Goal: Task Accomplishment & Management: Use online tool/utility

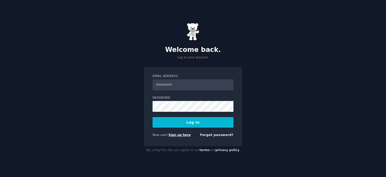
click at [182, 133] on link "Sign up here" at bounding box center [179, 135] width 22 height 4
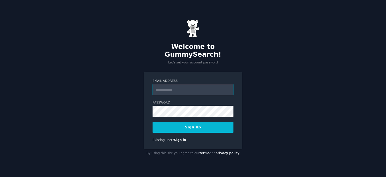
click at [178, 86] on input "Email Address" at bounding box center [192, 89] width 81 height 11
type input "**********"
click at [226, 123] on button "Sign up" at bounding box center [192, 127] width 81 height 11
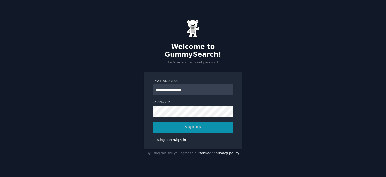
click at [201, 122] on div "Sign up" at bounding box center [192, 127] width 81 height 11
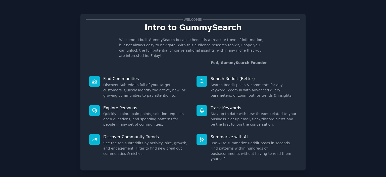
scroll to position [20, 0]
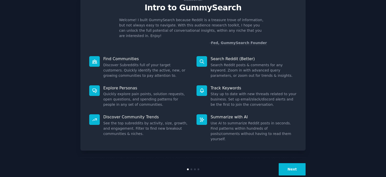
click at [291, 166] on div "Next" at bounding box center [192, 168] width 225 height 23
click at [291, 164] on div "Next" at bounding box center [192, 168] width 225 height 23
click at [293, 163] on button "Next" at bounding box center [291, 169] width 27 height 12
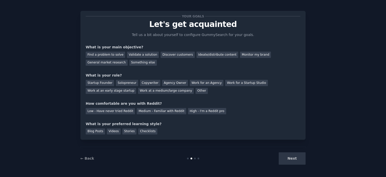
scroll to position [3, 0]
drag, startPoint x: 139, startPoint y: 52, endPoint x: 137, endPoint y: 51, distance: 2.8
click at [140, 52] on div "Validate a solution" at bounding box center [143, 55] width 32 height 6
click at [115, 54] on div "Find a problem to solve" at bounding box center [105, 55] width 39 height 6
click at [135, 55] on div "Validate a solution" at bounding box center [143, 55] width 32 height 6
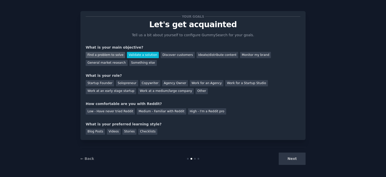
click at [103, 53] on div "Find a problem to solve" at bounding box center [105, 55] width 39 height 6
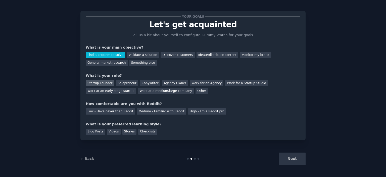
click at [104, 81] on div "Startup Founder" at bounding box center [100, 83] width 28 height 6
click at [149, 113] on div "Medium - Familiar with Reddit" at bounding box center [161, 111] width 49 height 6
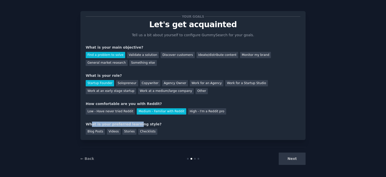
drag, startPoint x: 90, startPoint y: 123, endPoint x: 145, endPoint y: 121, distance: 55.0
click at [132, 121] on div "What is your preferred learning style?" at bounding box center [193, 123] width 214 height 5
click at [163, 125] on div "What is your preferred learning style?" at bounding box center [193, 123] width 214 height 5
click at [101, 132] on div "Blog Posts" at bounding box center [95, 131] width 19 height 6
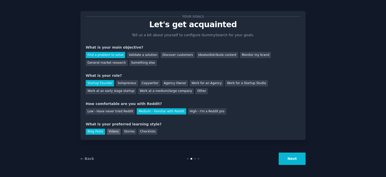
click at [113, 130] on div "Videos" at bounding box center [114, 131] width 14 height 6
click at [122, 131] on div "Stories" at bounding box center [129, 131] width 14 height 6
click at [114, 131] on div "Videos" at bounding box center [114, 131] width 14 height 6
click at [287, 158] on button "Next" at bounding box center [291, 158] width 27 height 12
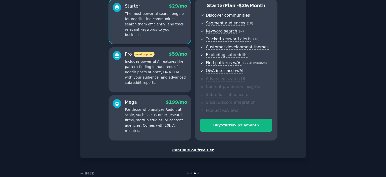
scroll to position [53, 0]
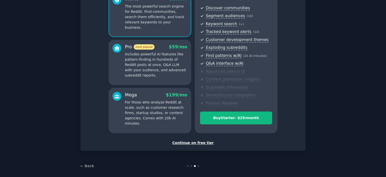
click at [190, 140] on div "Continue on free tier" at bounding box center [193, 142] width 214 height 5
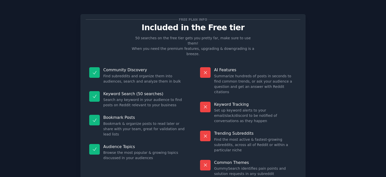
scroll to position [19, 0]
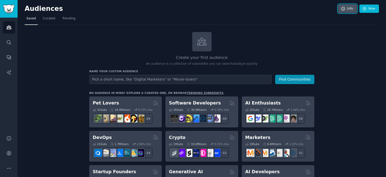
click at [339, 11] on link "Info" at bounding box center [347, 9] width 19 height 9
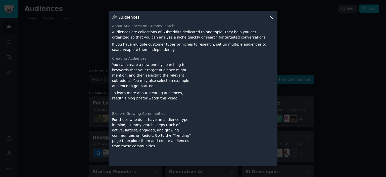
click at [282, 41] on div at bounding box center [193, 88] width 386 height 177
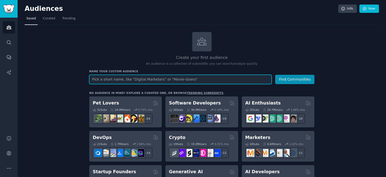
click at [232, 80] on input "text" at bounding box center [180, 79] width 182 height 9
type input "a"
type input "history"
click at [275, 75] on button "Find Communities" at bounding box center [294, 79] width 39 height 9
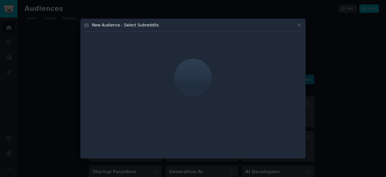
click at [299, 26] on icon at bounding box center [298, 24] width 5 height 5
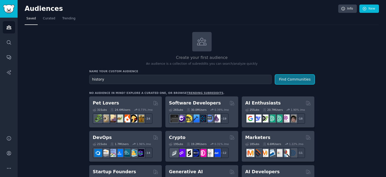
click at [286, 76] on button "Find Communities" at bounding box center [294, 79] width 39 height 9
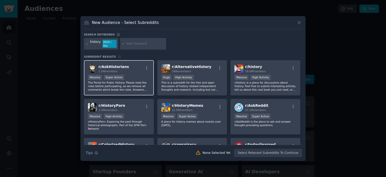
click at [135, 77] on div "Massive Super Active" at bounding box center [119, 78] width 62 height 6
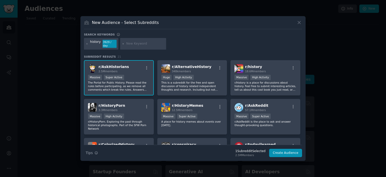
click at [155, 80] on div "r/ AskHistorians 2.5M members Massive Super Active The Portal for Public Histor…" at bounding box center [193, 136] width 218 height 152
click at [188, 82] on p "This is a subreddit for the free and open discussion of history related indepen…" at bounding box center [192, 86] width 62 height 11
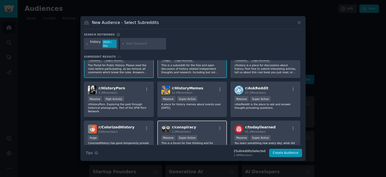
scroll to position [25, 0]
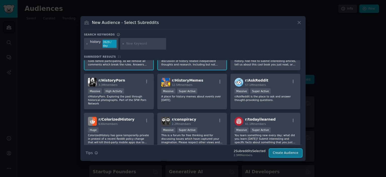
click at [291, 153] on button "Create Audience" at bounding box center [285, 152] width 33 height 9
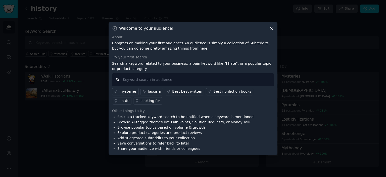
click at [165, 76] on input "text" at bounding box center [193, 79] width 162 height 13
type input "ai"
click at [126, 92] on div "mysteries" at bounding box center [127, 91] width 17 height 5
click at [148, 84] on input "text" at bounding box center [193, 79] width 162 height 13
type input "ai"
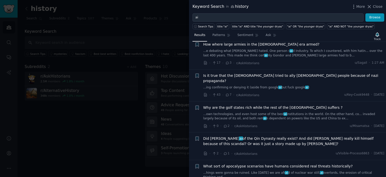
scroll to position [50, 0]
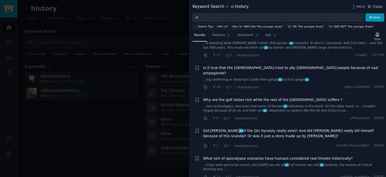
click at [370, 4] on div "Keyword Search in history More Close" at bounding box center [287, 6] width 197 height 13
click at [370, 5] on icon at bounding box center [368, 6] width 5 height 5
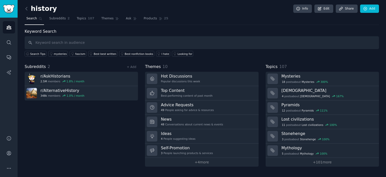
click at [48, 67] on div "Subreddits 2 + Add" at bounding box center [81, 67] width 113 height 6
click at [25, 6] on icon at bounding box center [26, 8] width 5 height 5
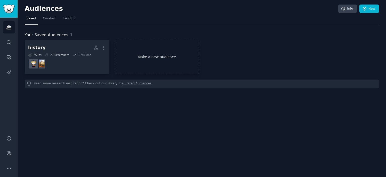
click at [148, 53] on link "Make a new audience" at bounding box center [157, 57] width 85 height 34
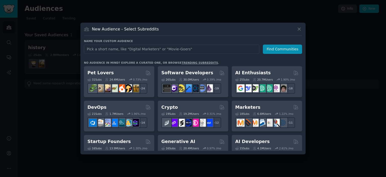
click at [153, 51] on input "text" at bounding box center [171, 48] width 175 height 9
type input "app developers"
click button "Find Communities" at bounding box center [282, 48] width 39 height 9
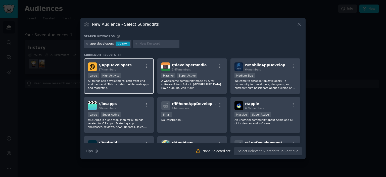
click at [130, 65] on div "r/ AppDevelopers 27k members" at bounding box center [119, 66] width 62 height 9
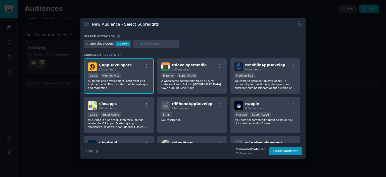
click at [117, 62] on div "r/ AppDevelopers 27k members Large High Activity All things app development: bo…" at bounding box center [119, 75] width 70 height 35
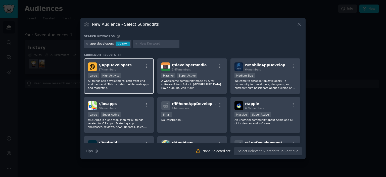
click at [117, 63] on span "r/ AppDevelopers" at bounding box center [114, 65] width 33 height 4
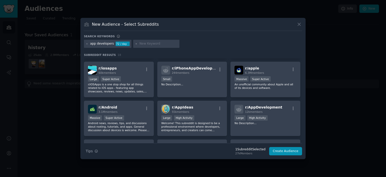
scroll to position [75, 0]
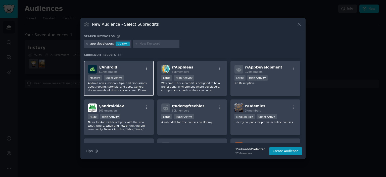
click at [137, 75] on div "Massive Super Active" at bounding box center [119, 78] width 62 height 6
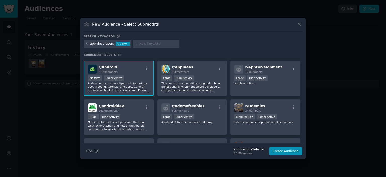
click at [144, 41] on input "text" at bounding box center [158, 43] width 38 height 5
type input "flutter"
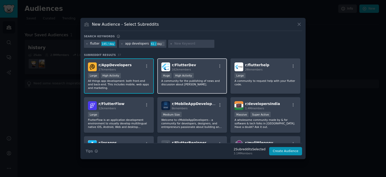
click at [185, 63] on span "r/ FlutterDev" at bounding box center [184, 65] width 24 height 4
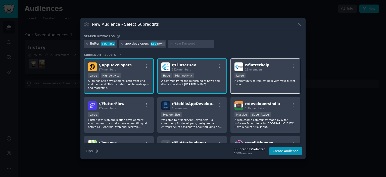
click at [272, 71] on div "r/ flutterhelp 26k members Large A community to request help with your flutter …" at bounding box center [265, 75] width 70 height 35
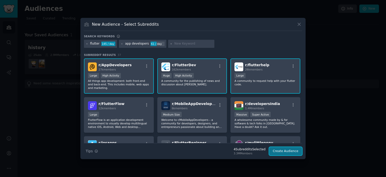
click at [286, 149] on button "Create Audience" at bounding box center [285, 151] width 33 height 9
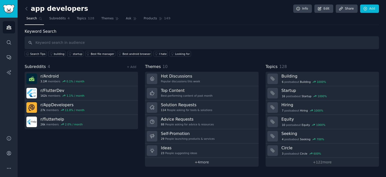
click at [226, 160] on link "+ 4 more" at bounding box center [201, 161] width 113 height 9
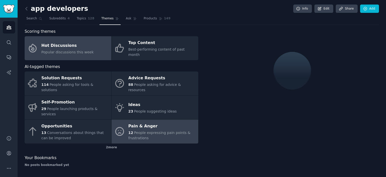
click at [151, 122] on div "Pain & Anger" at bounding box center [161, 126] width 67 height 8
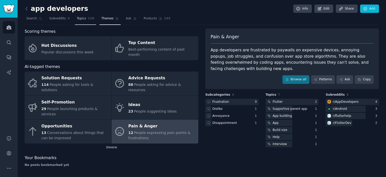
click at [84, 21] on link "Topics 128" at bounding box center [85, 20] width 21 height 10
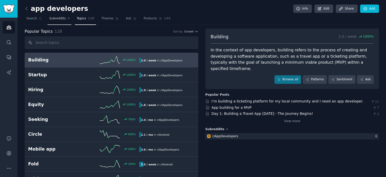
click at [59, 20] on span "Subreddits" at bounding box center [57, 18] width 17 height 5
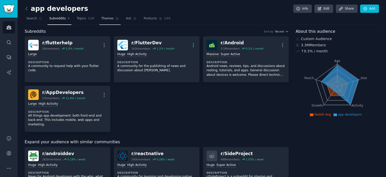
click at [101, 19] on span "Themes" at bounding box center [107, 18] width 12 height 5
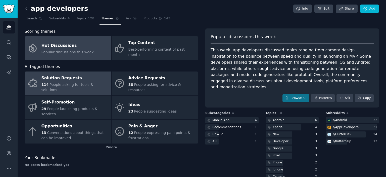
click at [79, 74] on div "Solution Requests" at bounding box center [74, 78] width 67 height 8
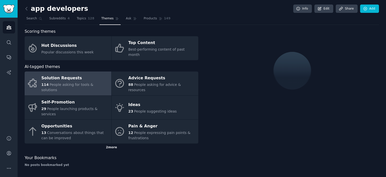
click at [115, 143] on div "2 more" at bounding box center [112, 147] width 174 height 8
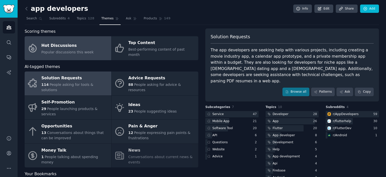
click at [54, 45] on div "Hot Discussions" at bounding box center [67, 45] width 52 height 8
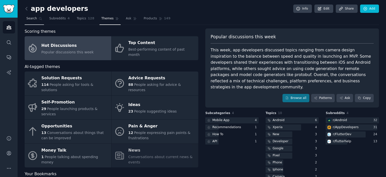
click at [33, 18] on span "Search" at bounding box center [31, 18] width 11 height 5
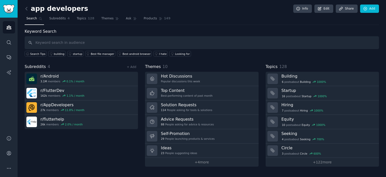
click at [56, 10] on h2 "app developers" at bounding box center [57, 9] width 64 height 8
click at [4, 7] on img "Sidebar" at bounding box center [9, 9] width 12 height 9
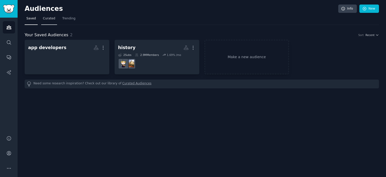
click at [48, 21] on link "Curated" at bounding box center [49, 20] width 16 height 10
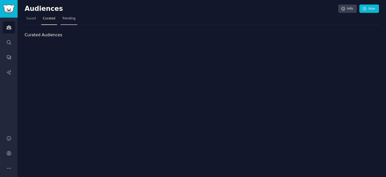
click at [65, 18] on span "Trending" at bounding box center [68, 18] width 13 height 5
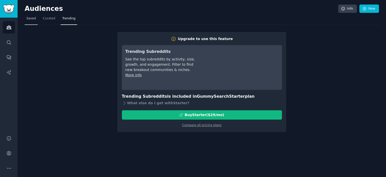
click at [32, 21] on link "Saved" at bounding box center [31, 20] width 13 height 10
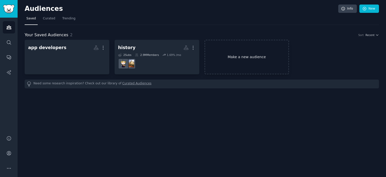
click at [233, 57] on link "Make a new audience" at bounding box center [246, 57] width 85 height 34
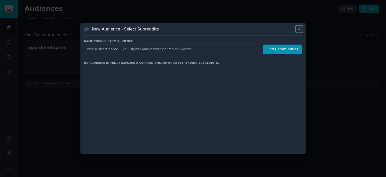
click at [299, 27] on icon at bounding box center [298, 28] width 5 height 5
